Goal: Transaction & Acquisition: Purchase product/service

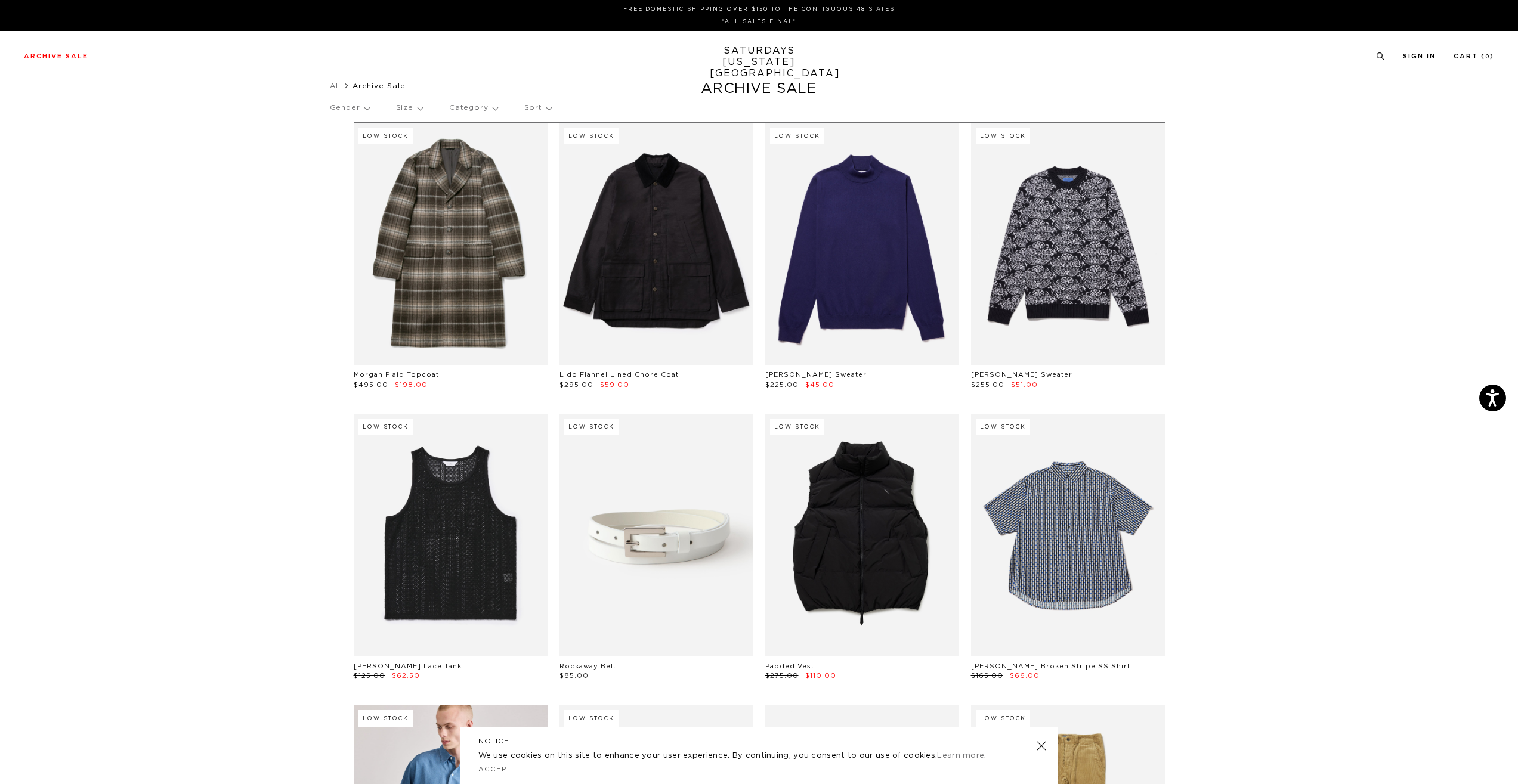
click at [393, 107] on div "Gender Size Category Sort" at bounding box center [759, 108] width 859 height 27
click at [405, 105] on p "Size" at bounding box center [409, 108] width 26 height 27
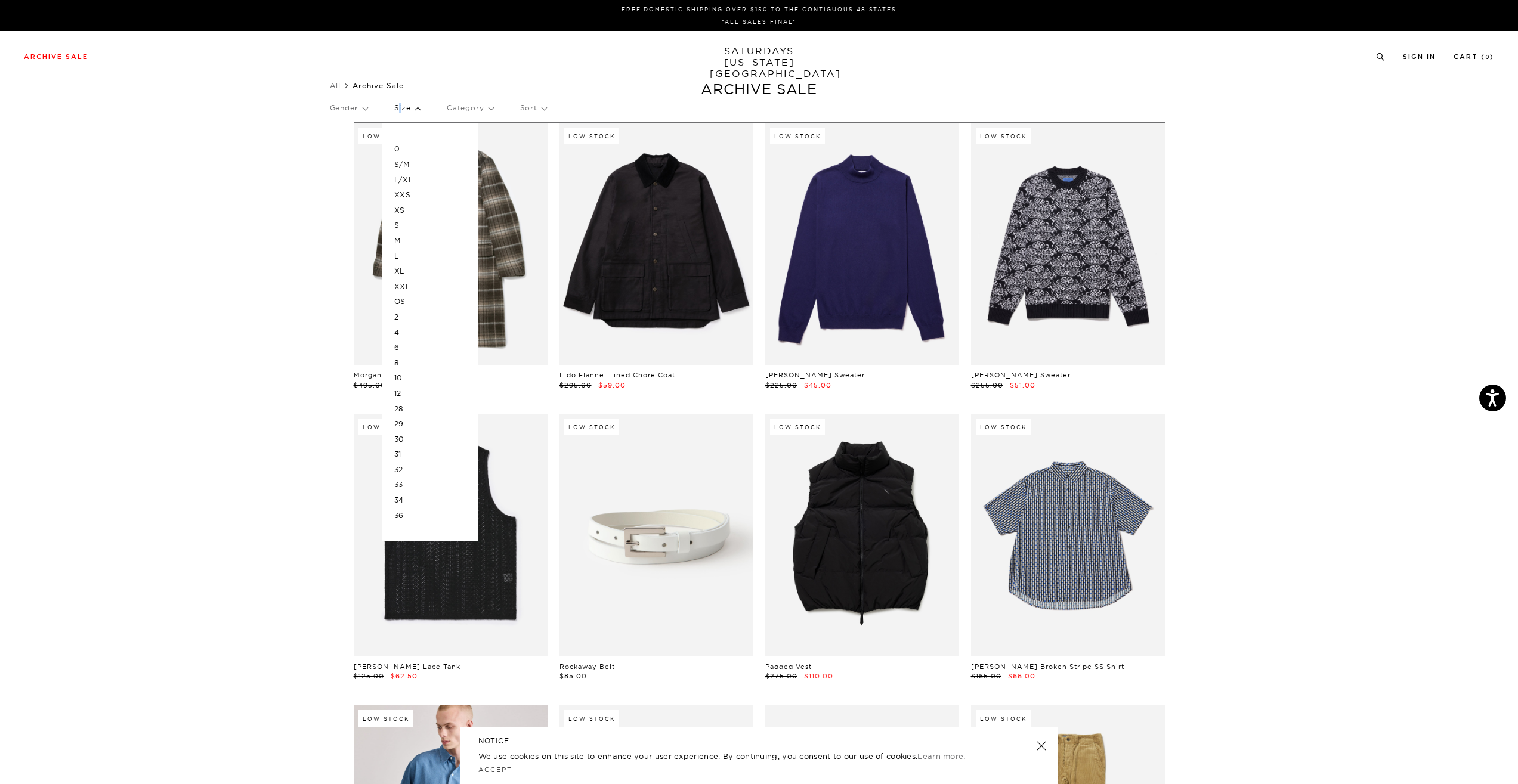
click at [405, 105] on p "Size" at bounding box center [407, 108] width 25 height 27
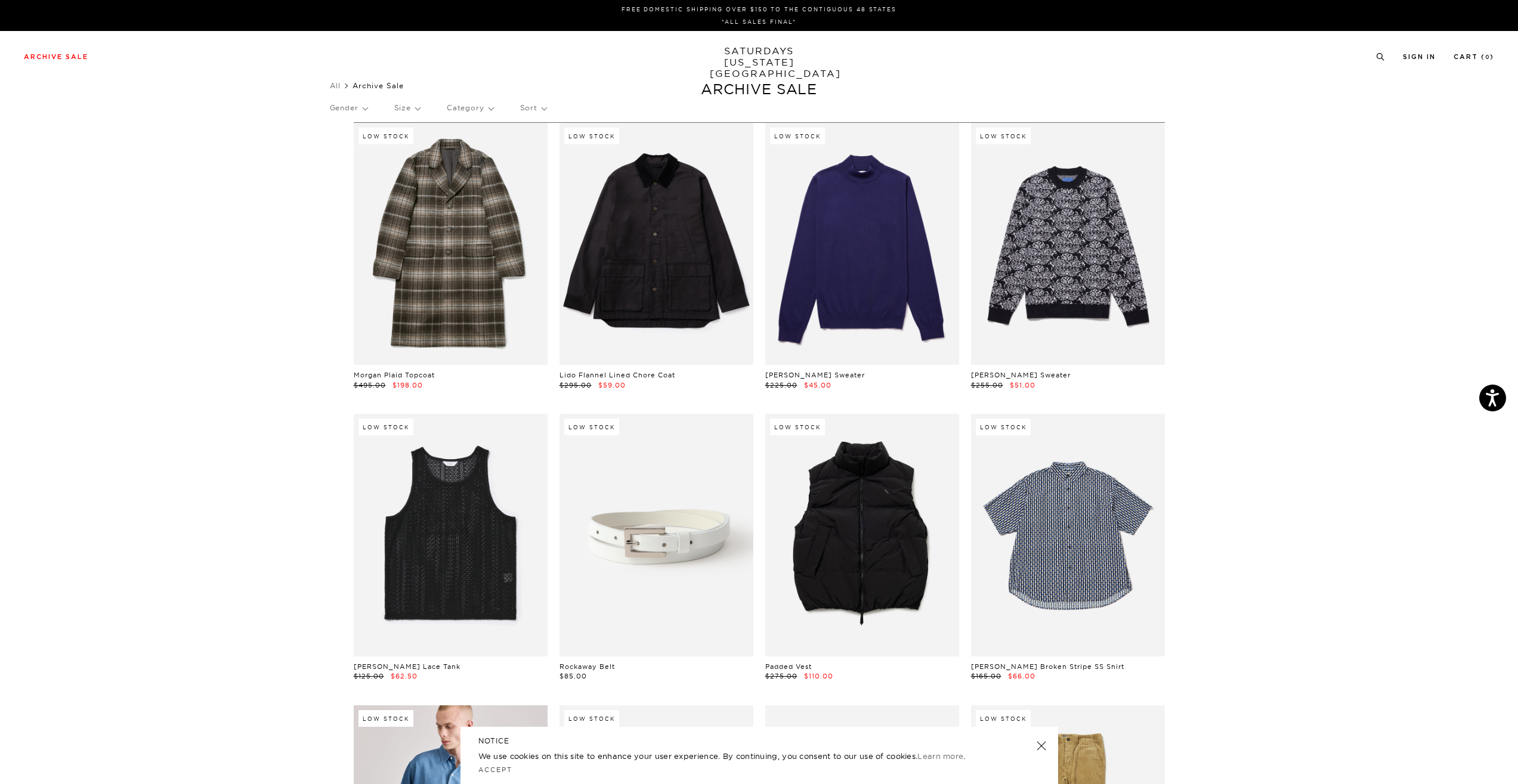
click at [351, 105] on p "Gender" at bounding box center [348, 108] width 37 height 27
click at [346, 148] on p "Mens" at bounding box center [365, 149] width 72 height 15
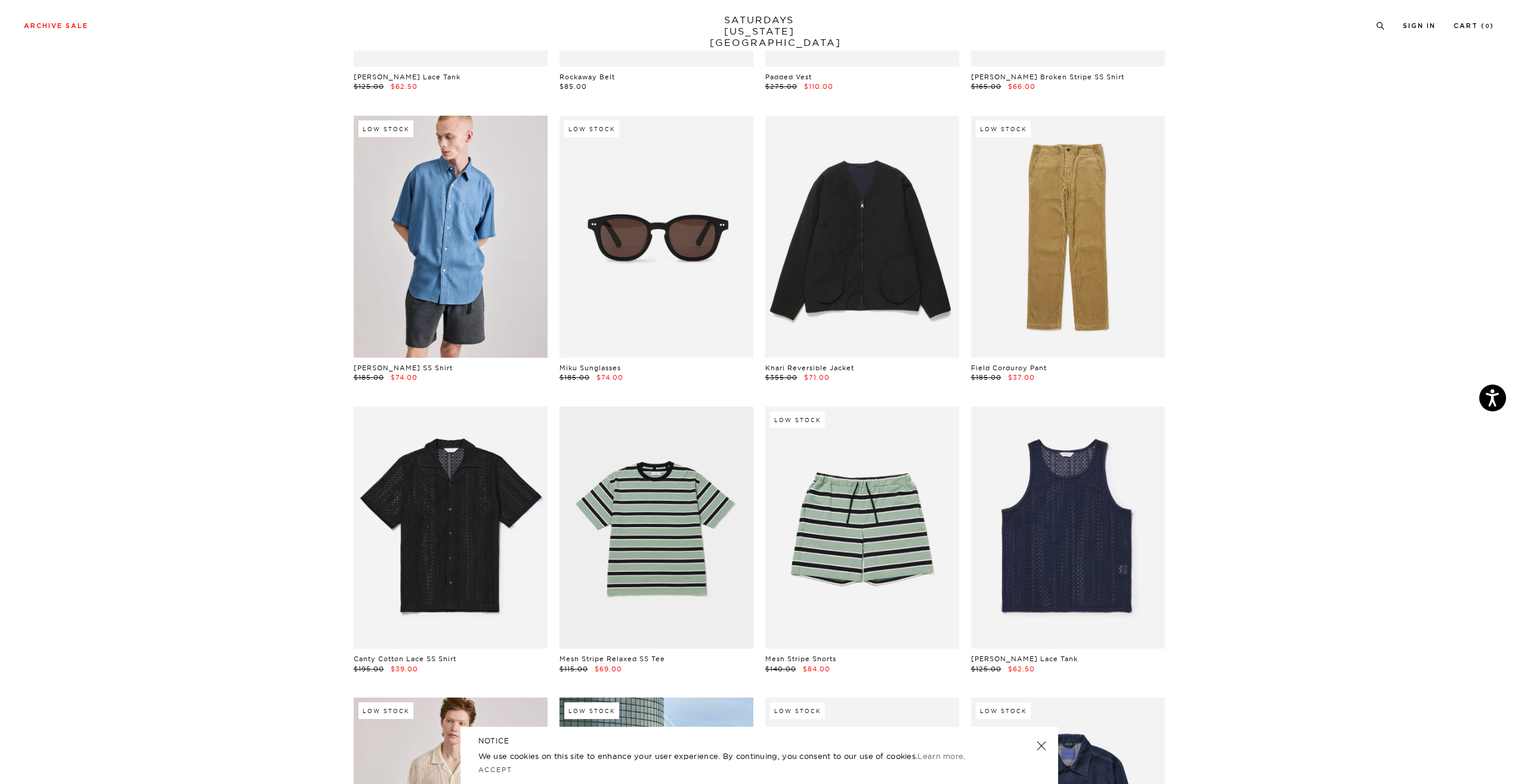
scroll to position [1047, 0]
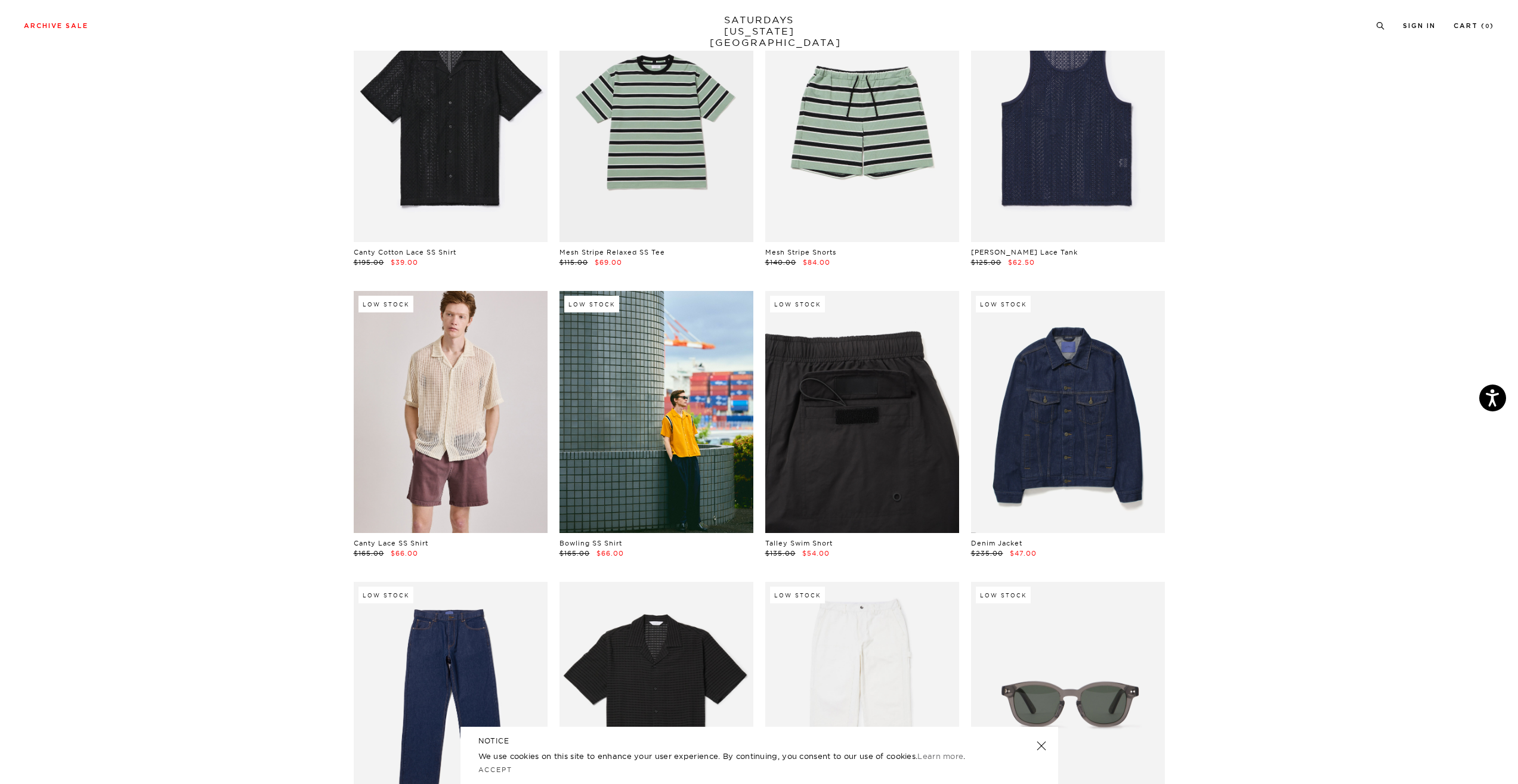
click at [875, 416] on link at bounding box center [862, 412] width 194 height 242
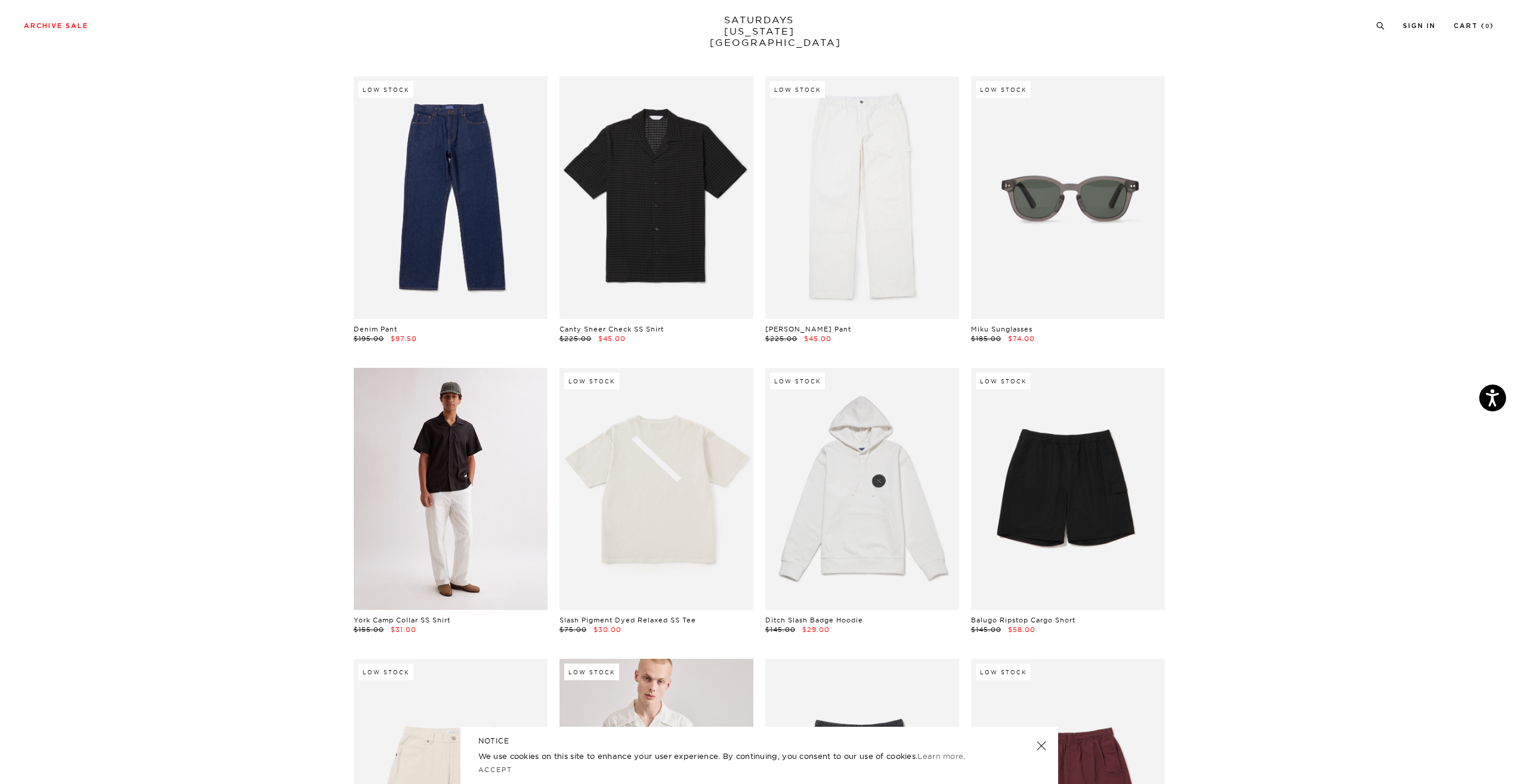
scroll to position [1737, 0]
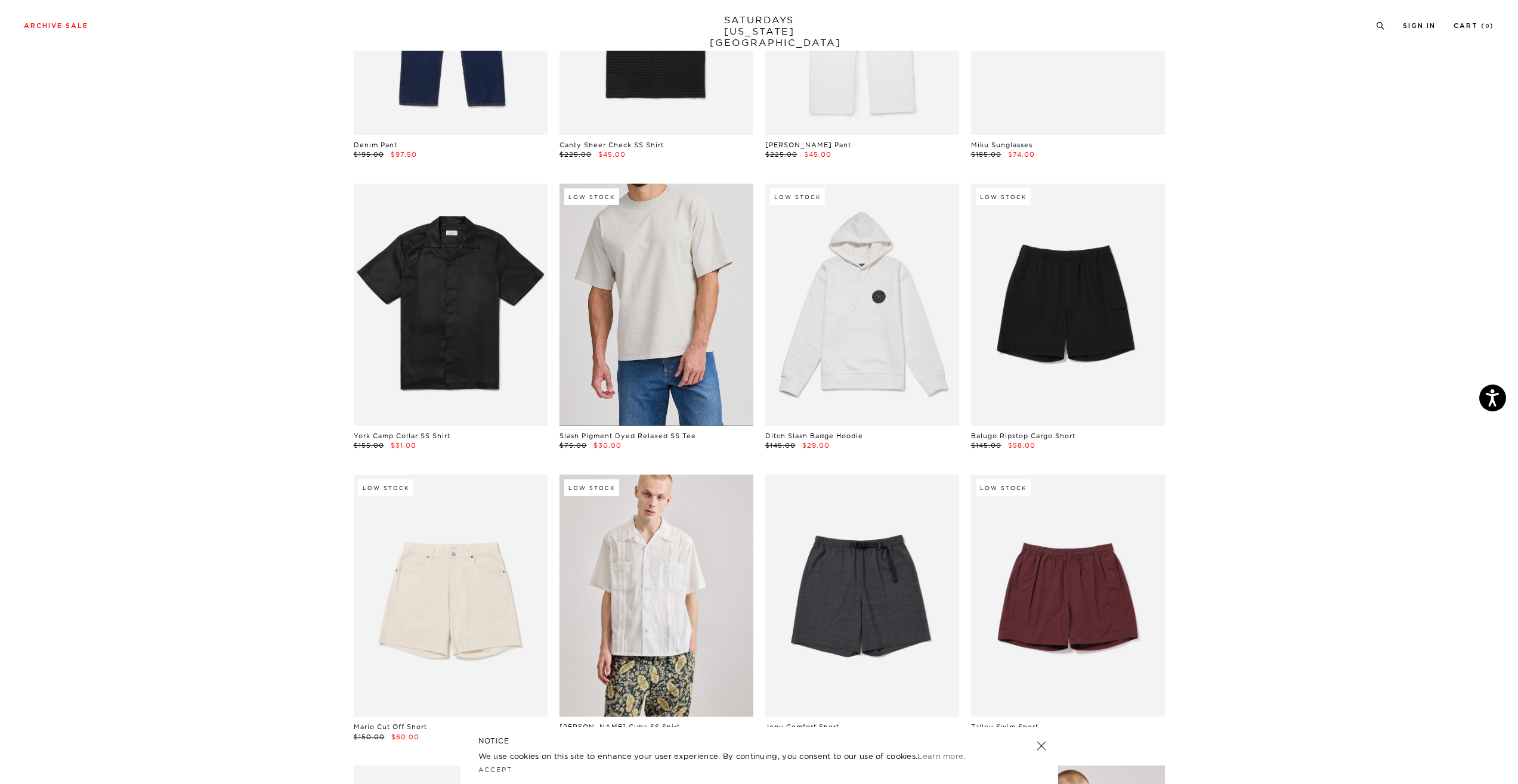
click at [658, 310] on link at bounding box center [657, 305] width 194 height 242
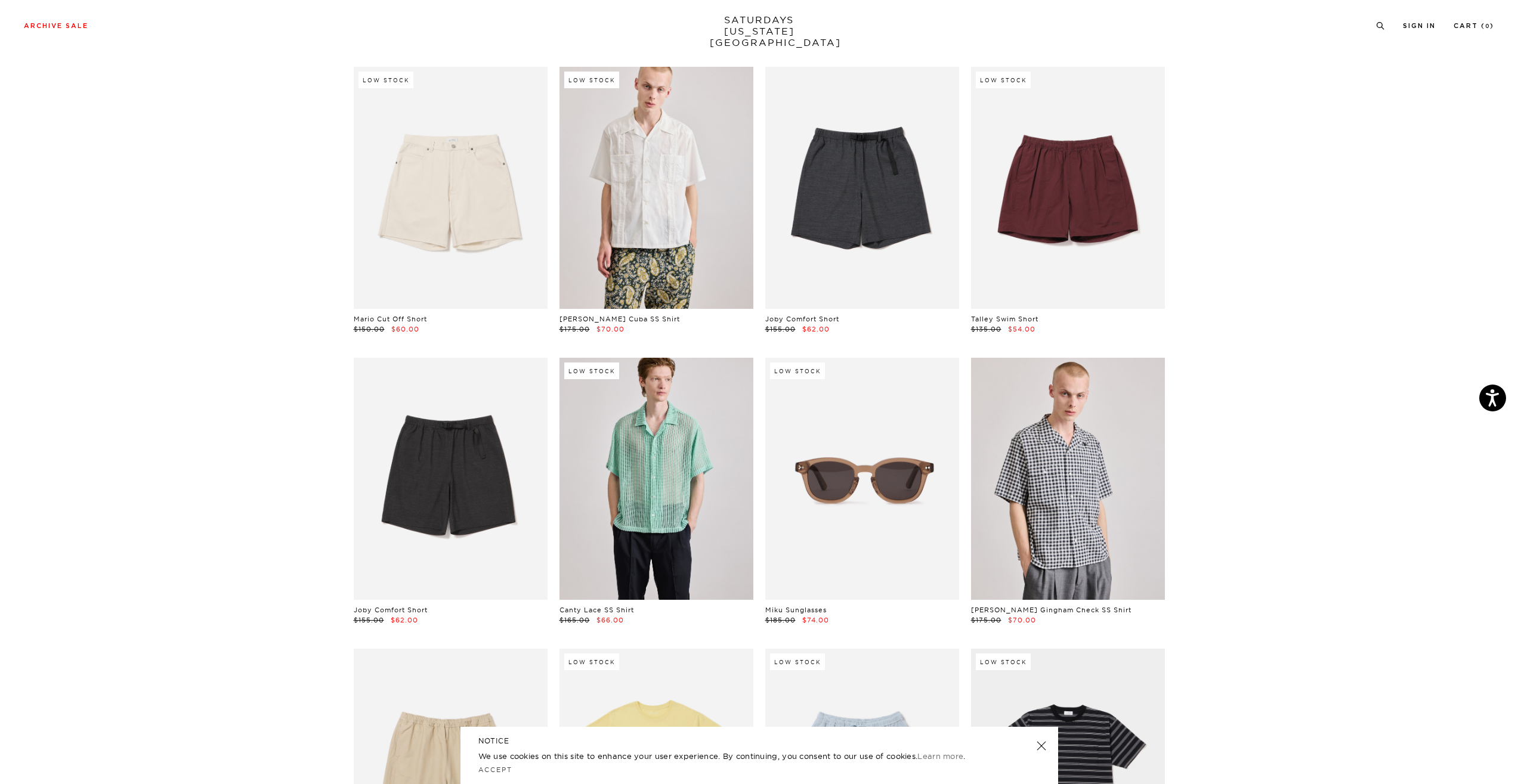
scroll to position [0, 0]
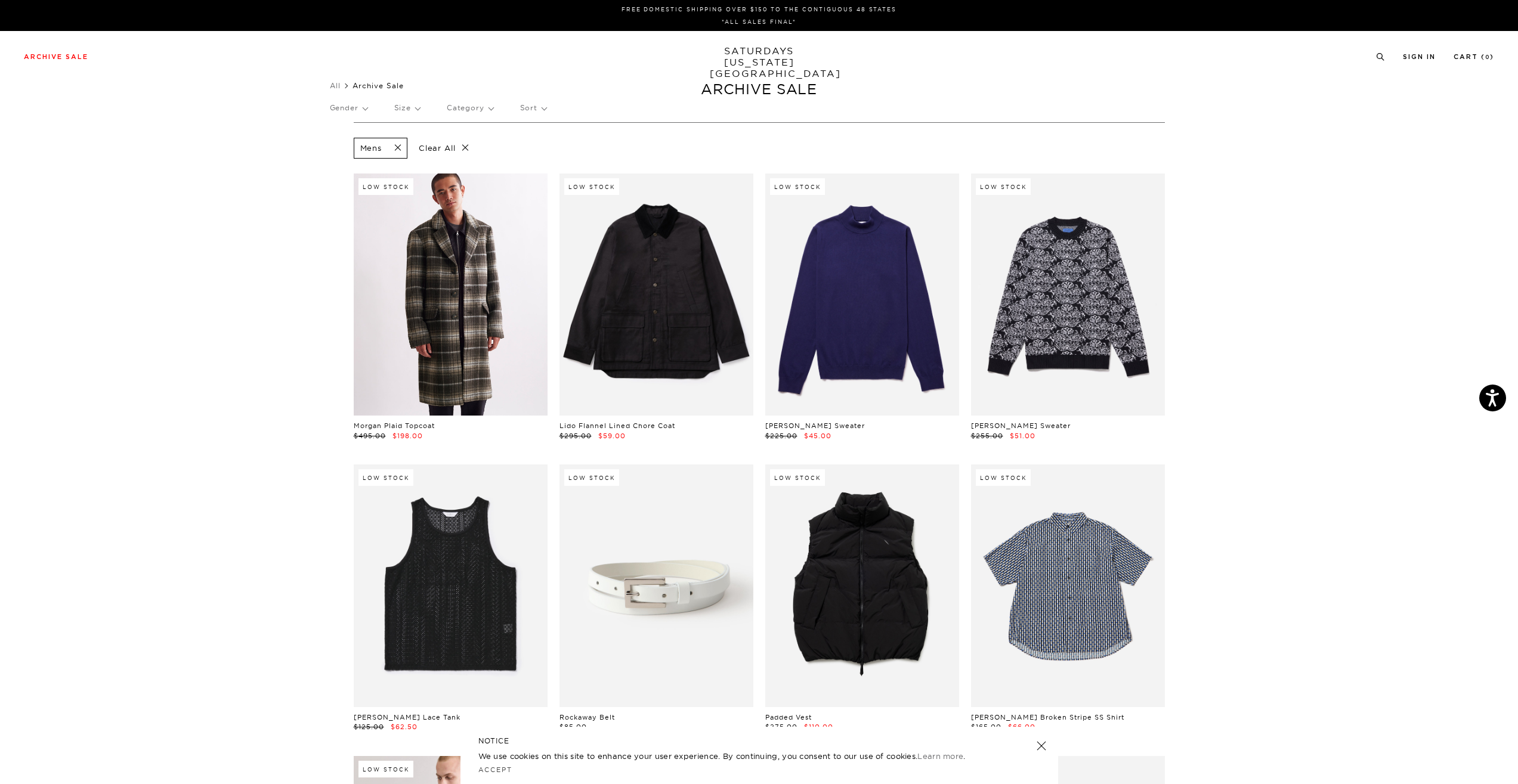
click at [401, 146] on span at bounding box center [394, 148] width 25 height 11
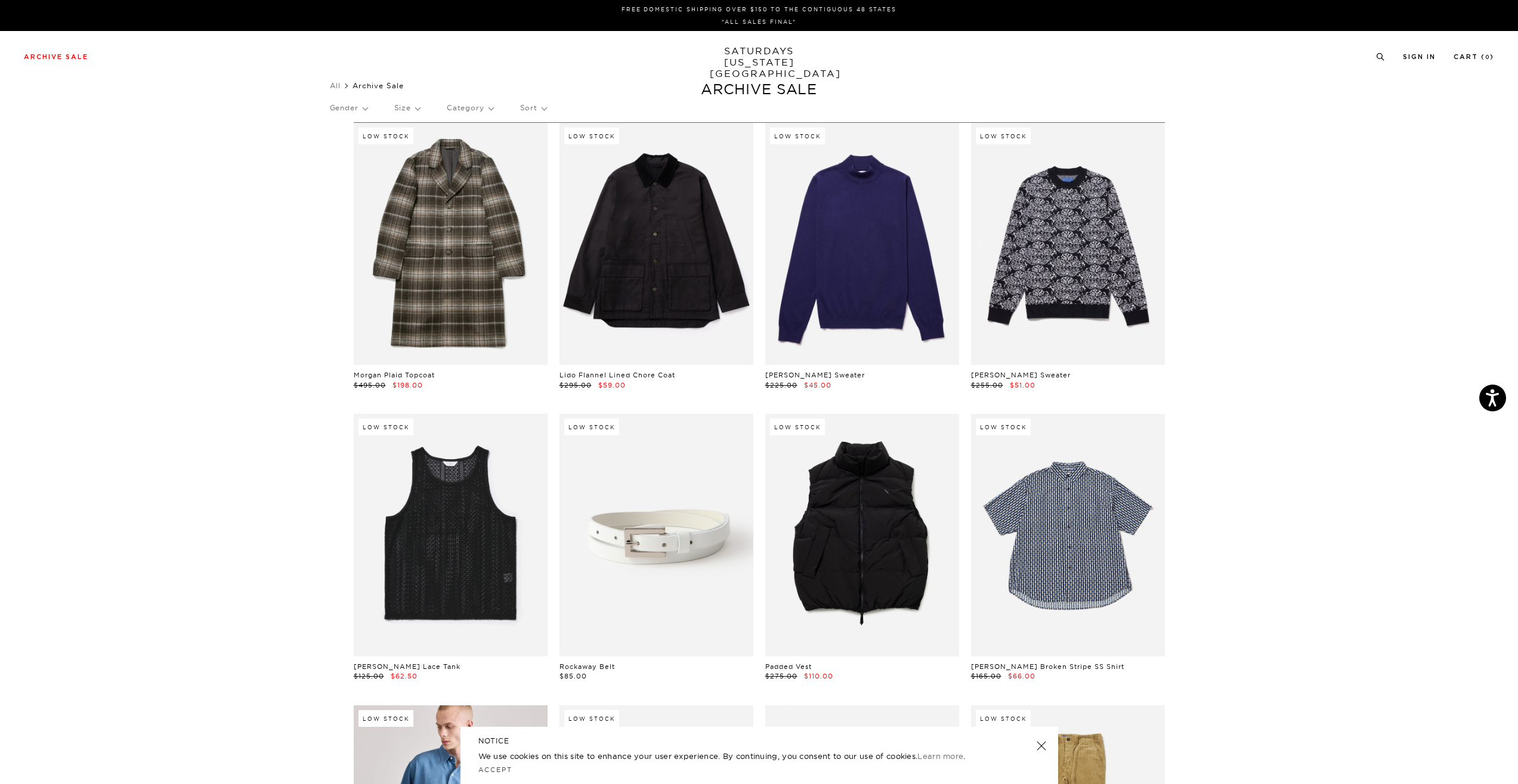
click at [365, 110] on p "Gender" at bounding box center [348, 108] width 37 height 27
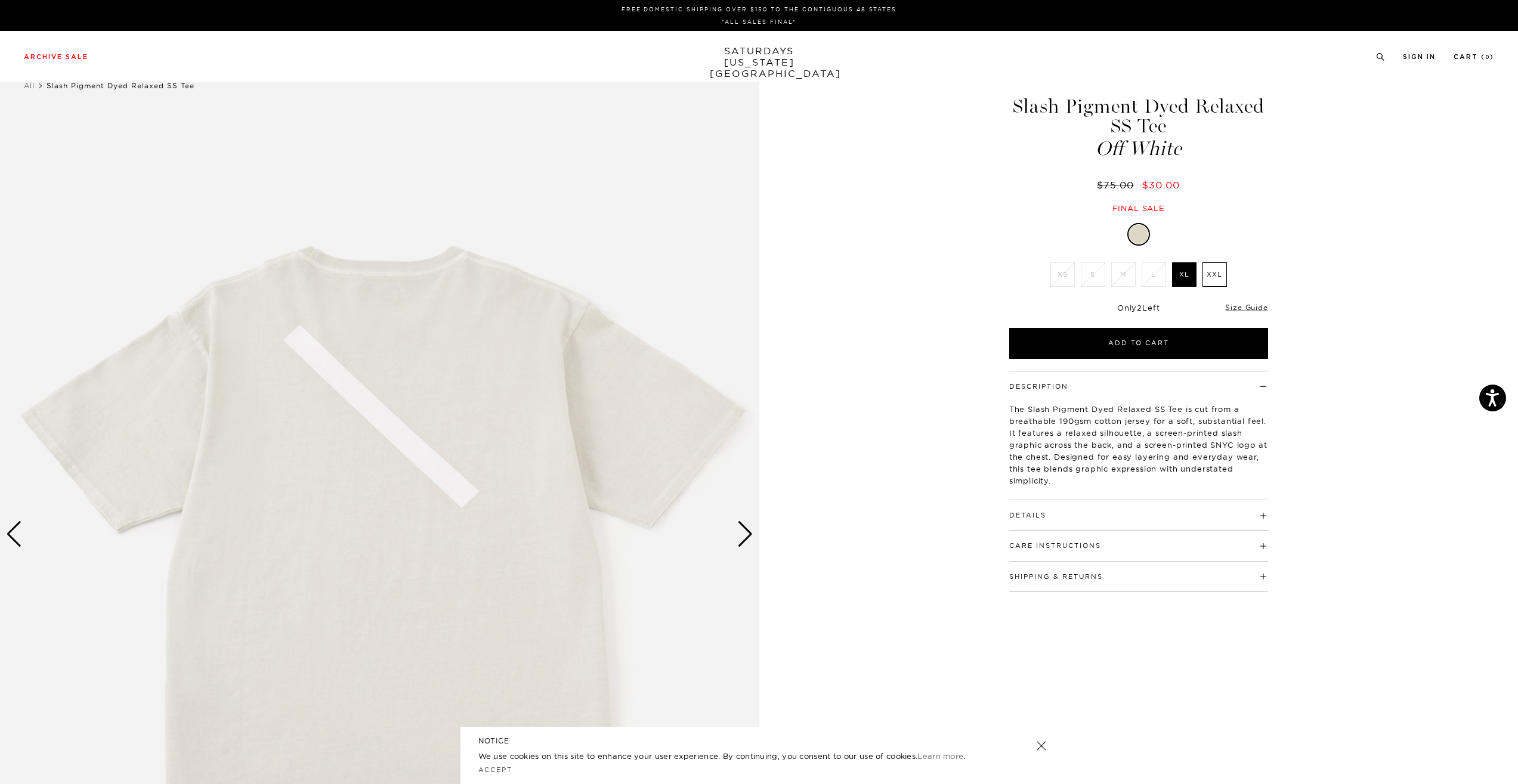
click at [752, 537] on div "Next slide" at bounding box center [745, 534] width 16 height 26
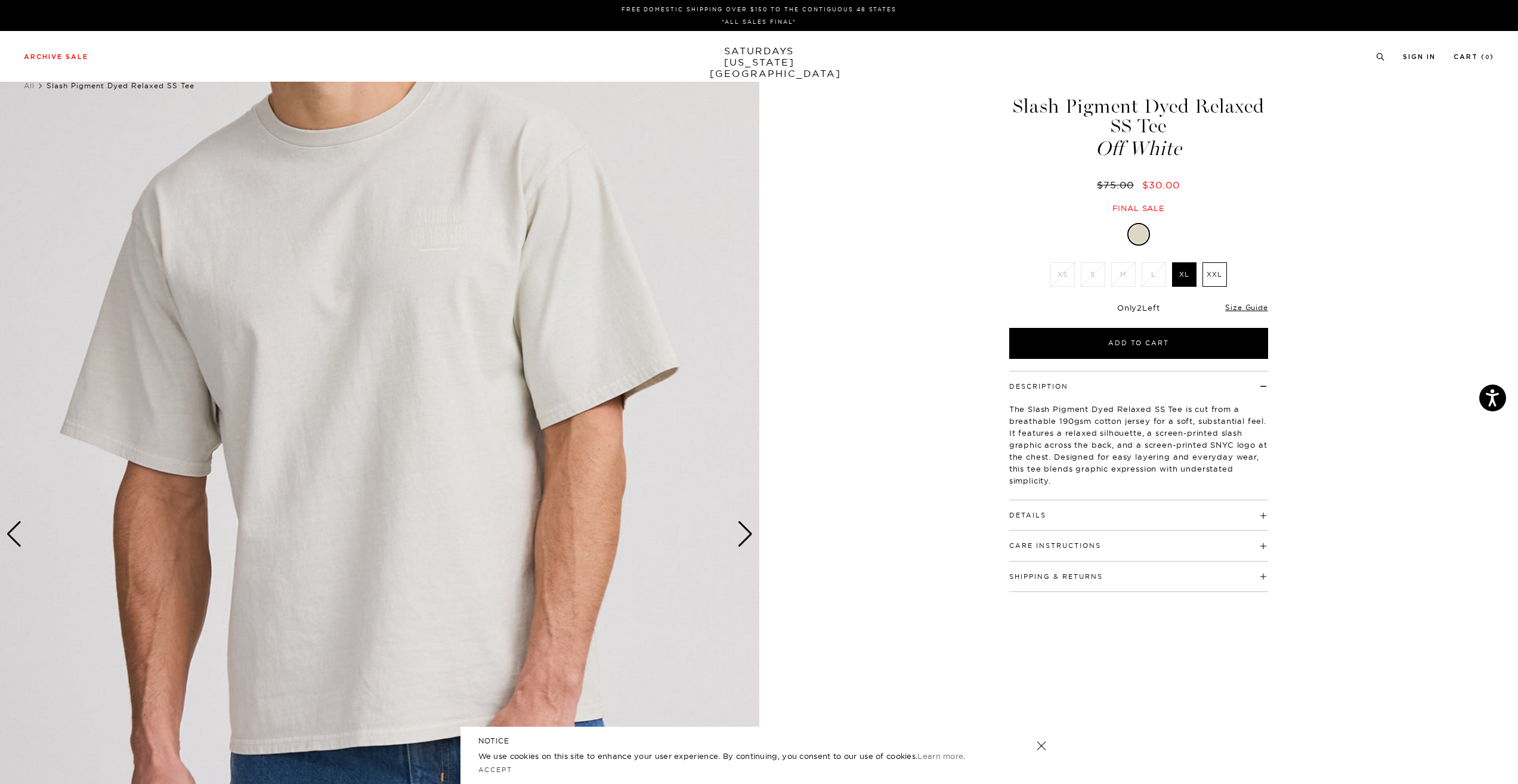
click at [752, 537] on div "Next slide" at bounding box center [745, 534] width 16 height 26
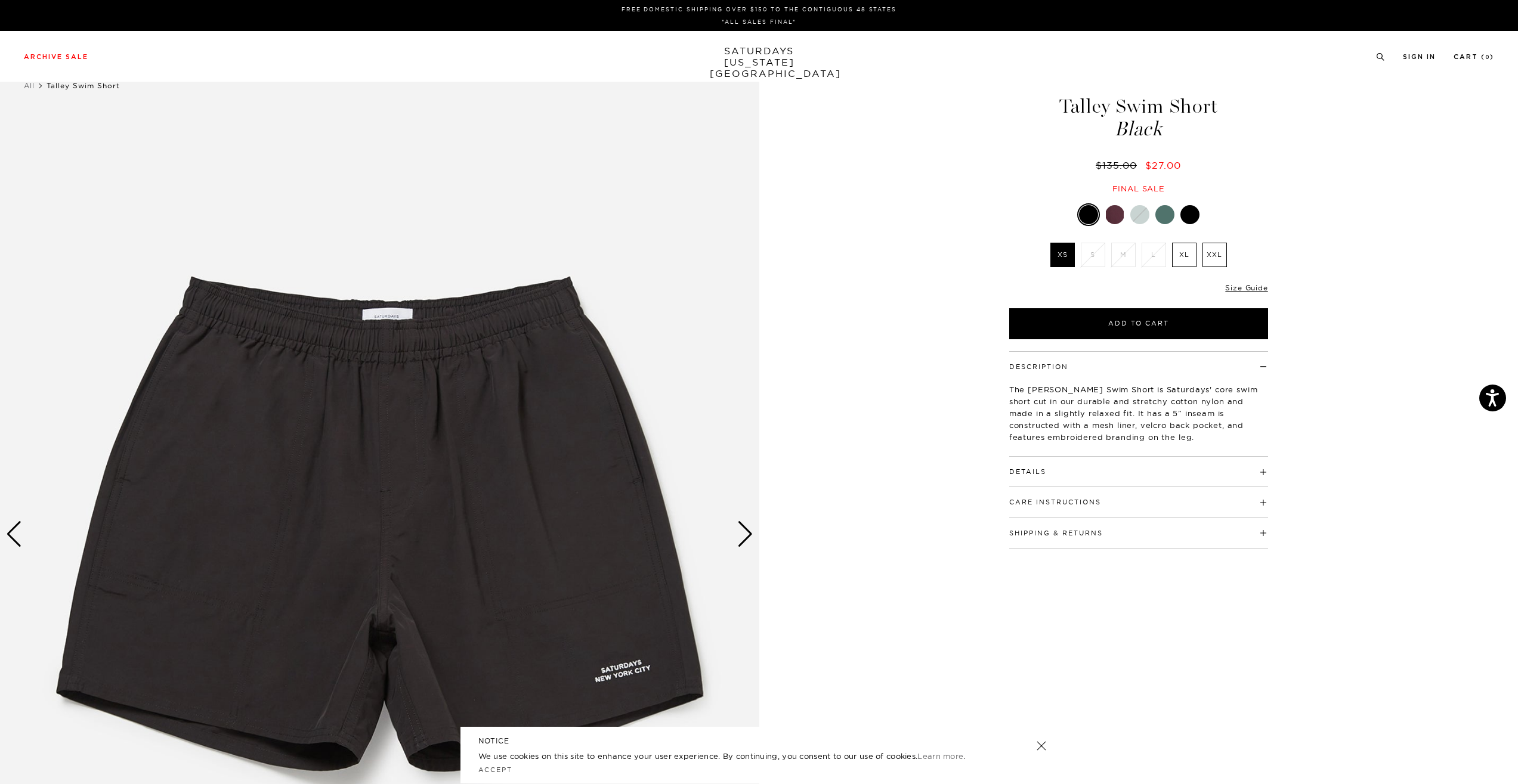
click at [1188, 255] on label "XL" at bounding box center [1184, 255] width 25 height 25
click at [0, 0] on input "XL" at bounding box center [0, 0] width 0 height 0
click at [748, 536] on div "Next slide" at bounding box center [745, 534] width 16 height 26
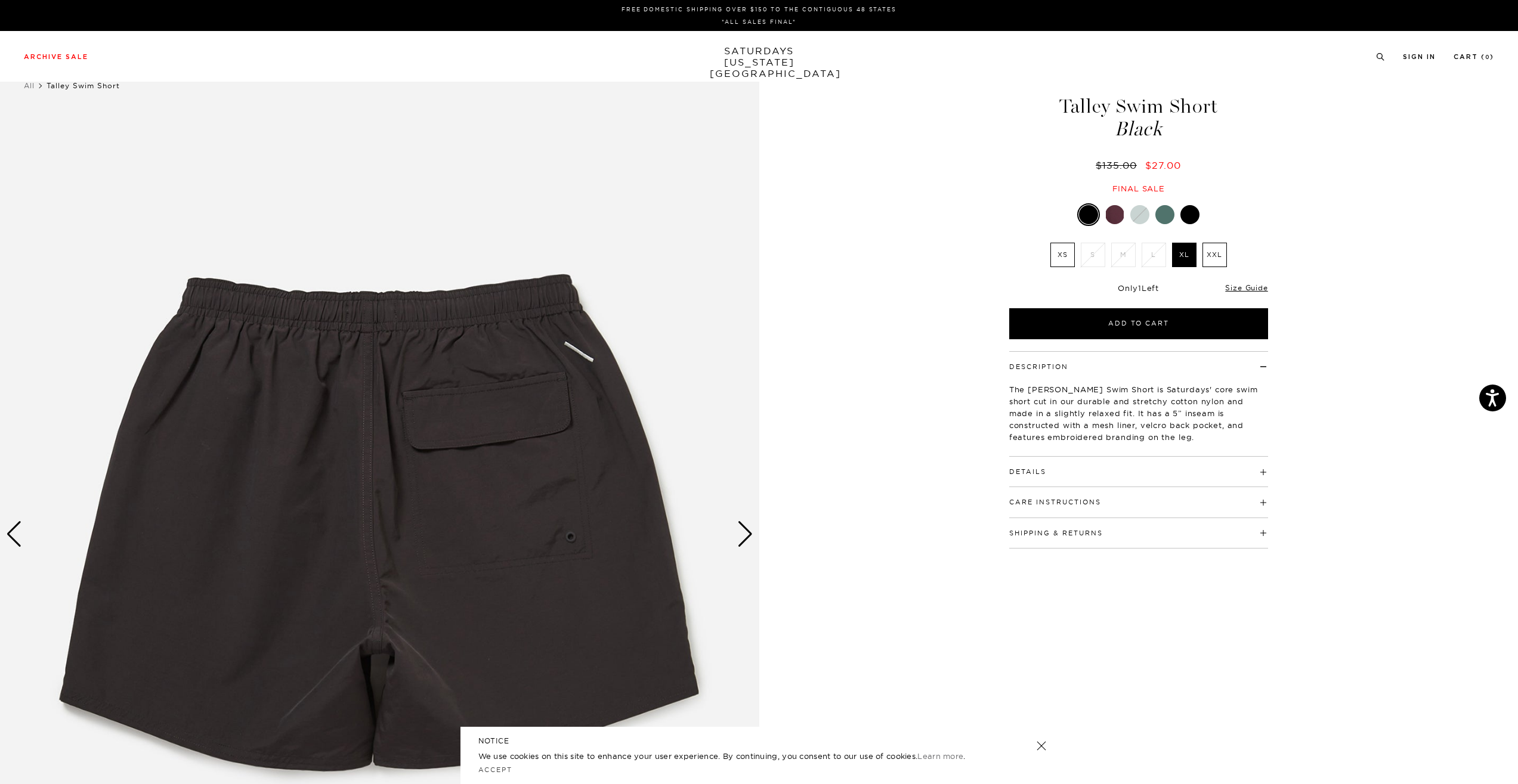
click at [748, 536] on div "Next slide" at bounding box center [745, 534] width 16 height 26
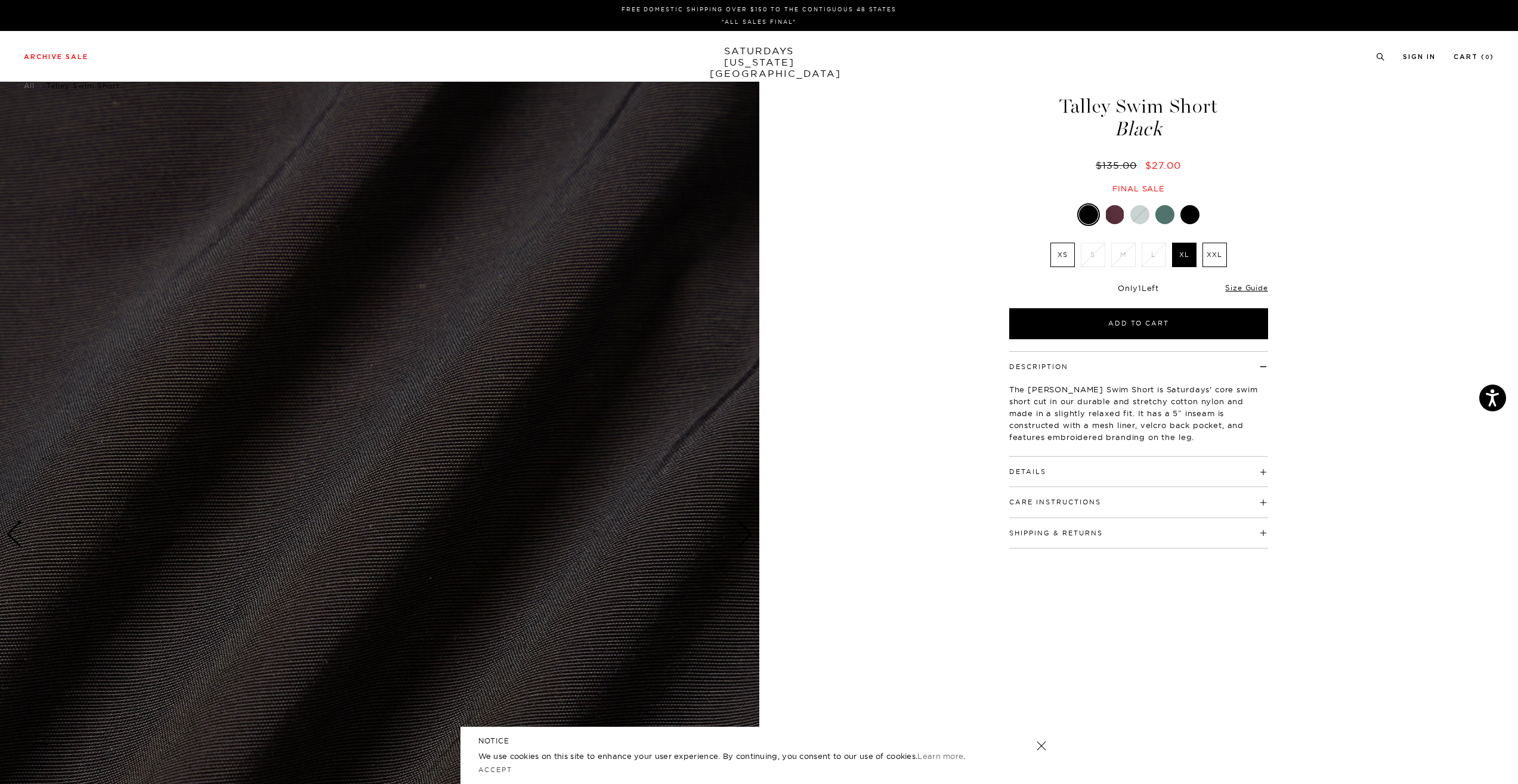
click at [748, 536] on div "Next slide" at bounding box center [745, 534] width 16 height 26
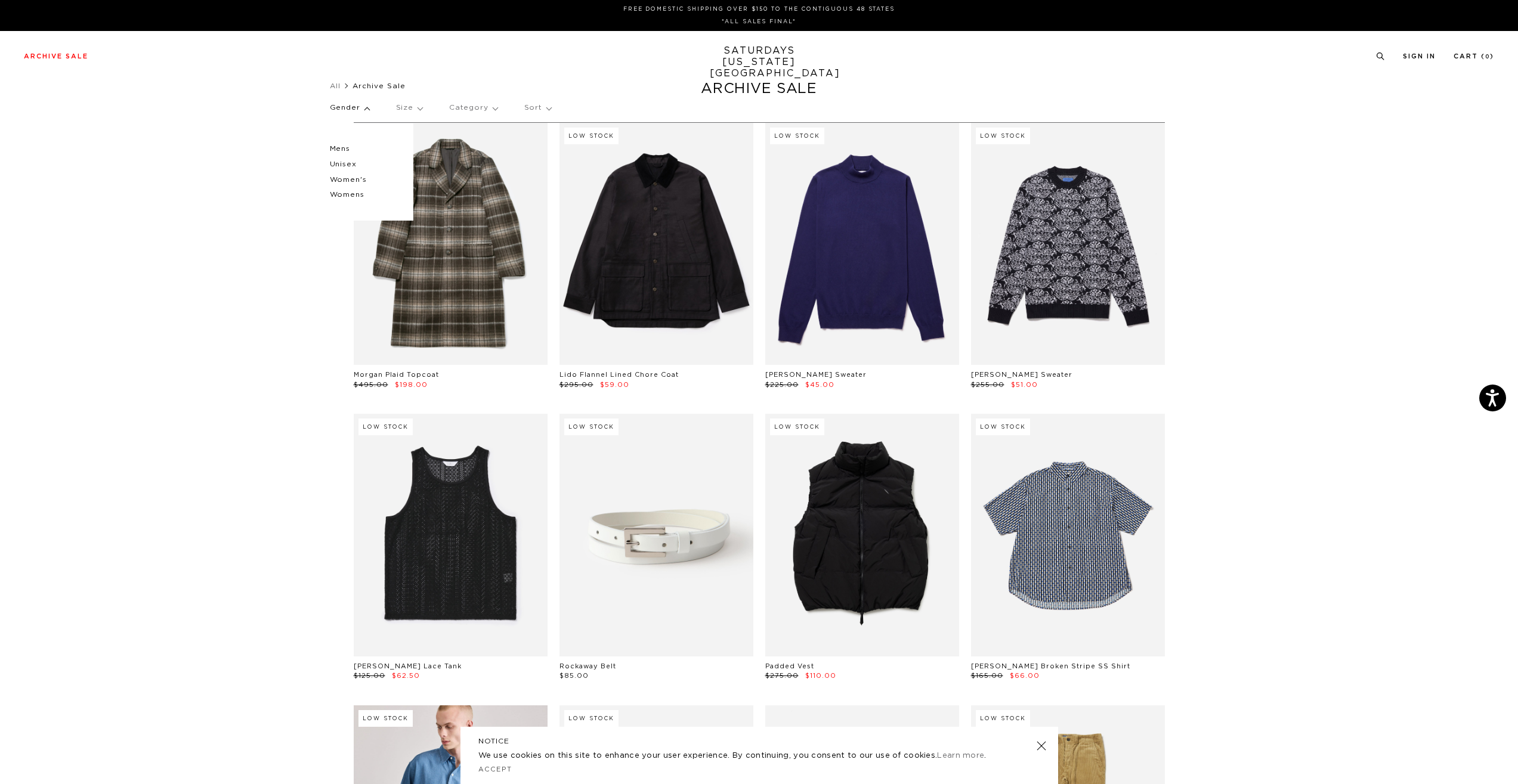
click at [343, 195] on p "Womens" at bounding box center [365, 195] width 72 height 15
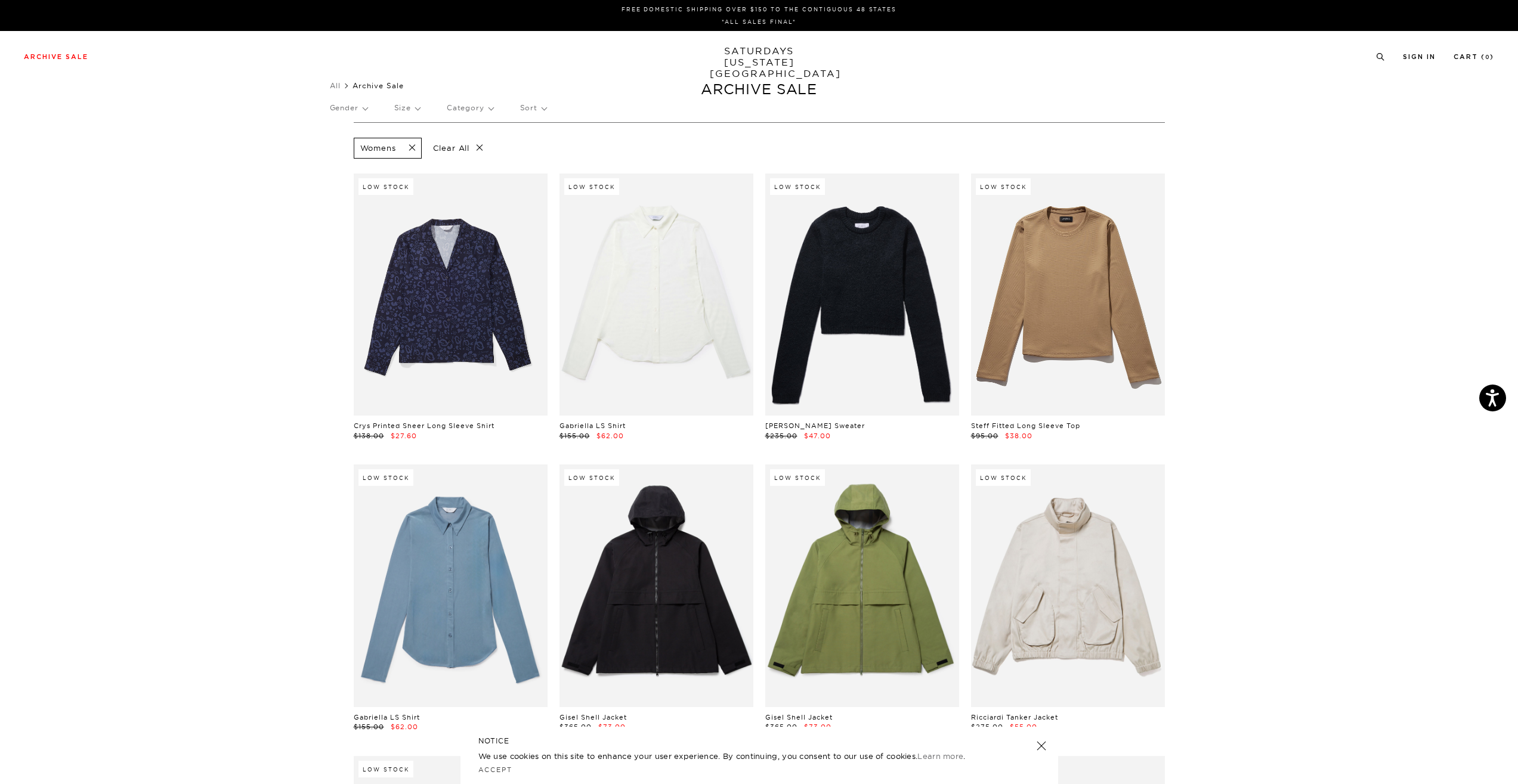
click at [366, 105] on p "Gender" at bounding box center [348, 108] width 37 height 27
click at [367, 178] on p "Women's" at bounding box center [365, 180] width 72 height 15
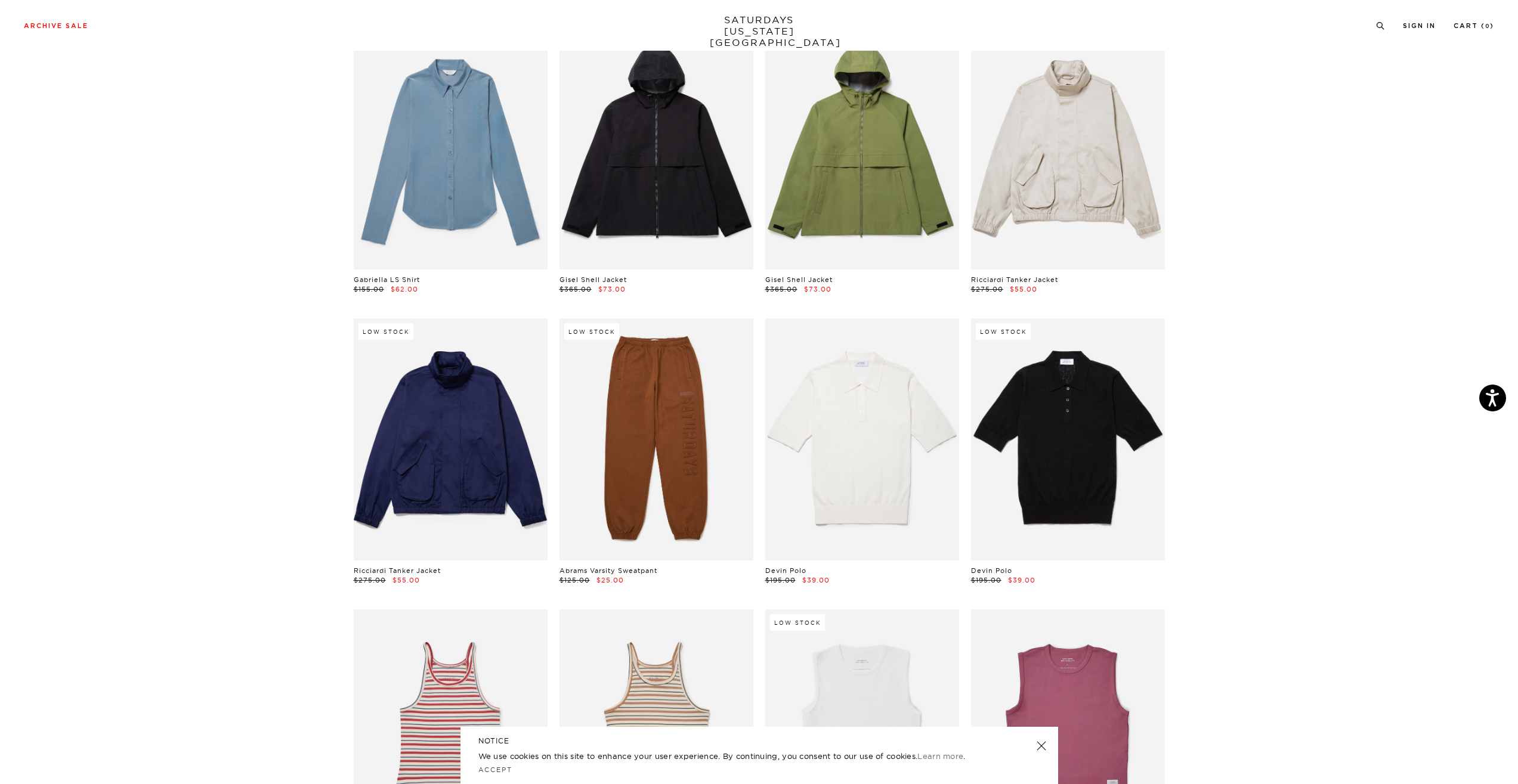
scroll to position [377, 0]
